Goal: Task Accomplishment & Management: Manage account settings

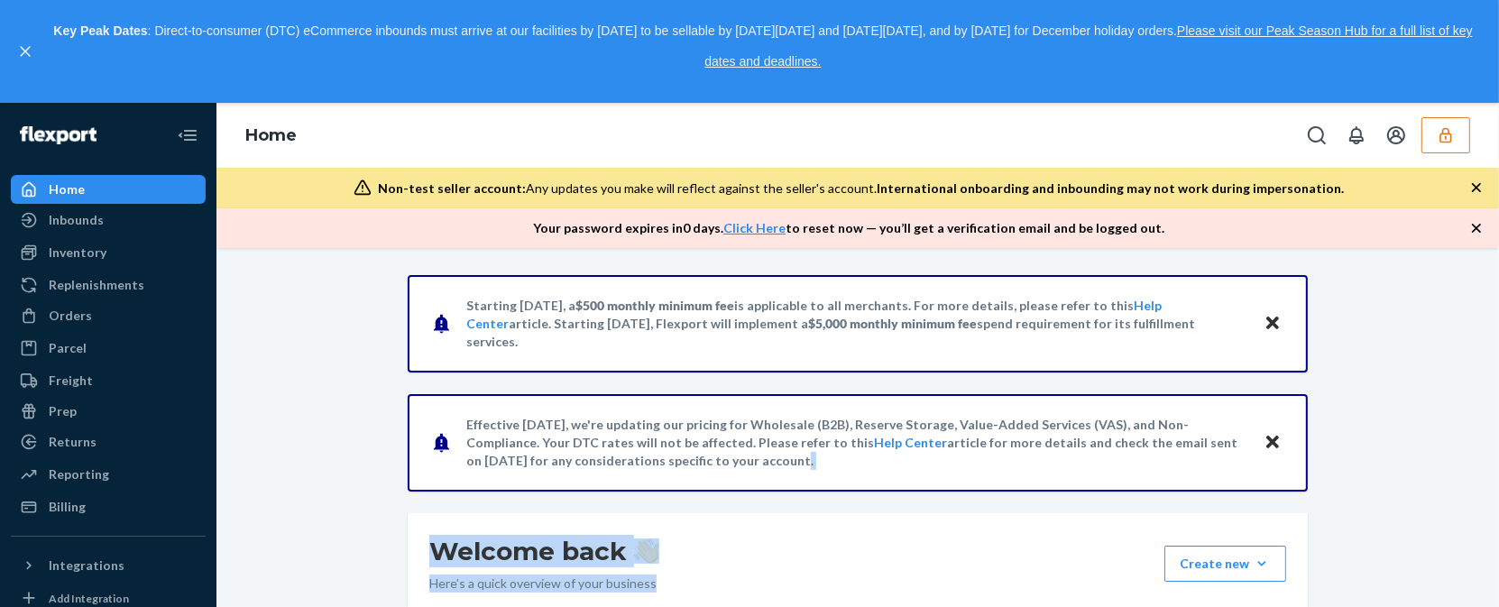
drag, startPoint x: 673, startPoint y: 607, endPoint x: 673, endPoint y: 460, distance: 147.0
click at [673, 460] on body "Home Inbounds Shipping Plans Problems Inventory Products Replenishments Orders …" at bounding box center [749, 303] width 1499 height 607
click at [707, 563] on div "Welcome back Here’s a quick overview of your business Create new Create new inb…" at bounding box center [858, 563] width 900 height 101
